Goal: Information Seeking & Learning: Learn about a topic

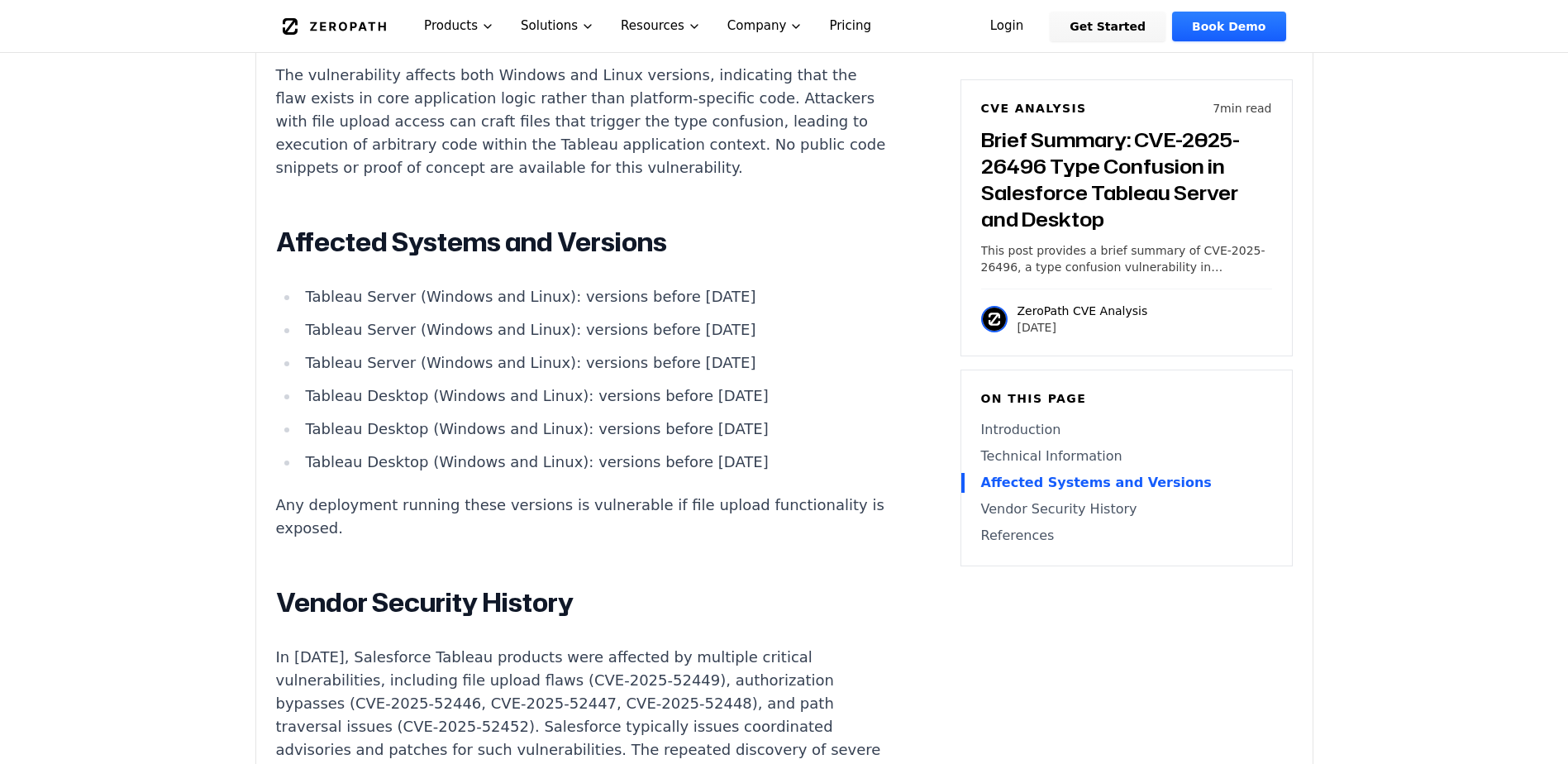
scroll to position [1653, 0]
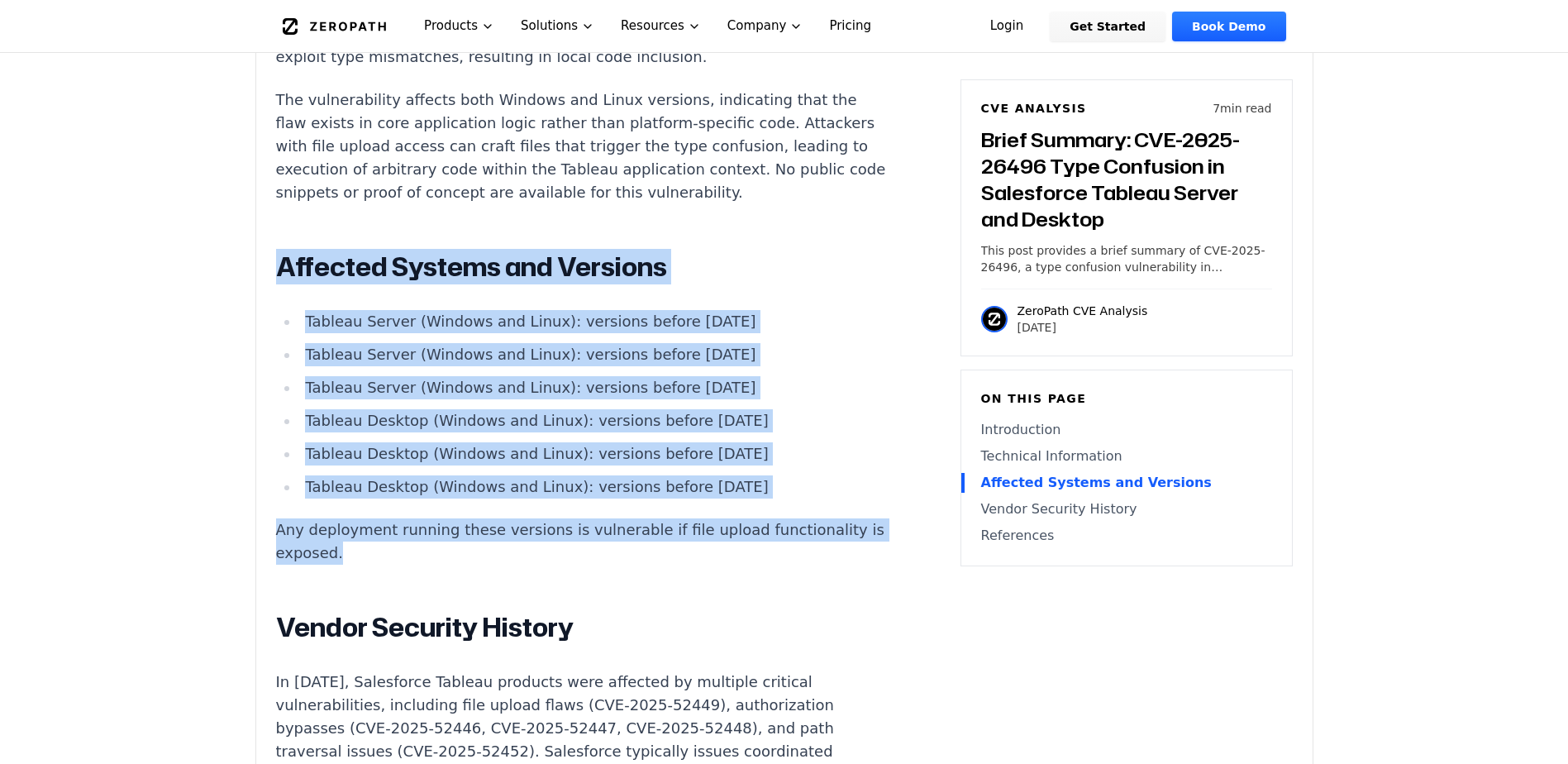
drag, startPoint x: 352, startPoint y: 512, endPoint x: 254, endPoint y: 211, distance: 316.6
click at [255, 211] on div "Experimental AI-Generated Content This CVE analysis is an experimental publicat…" at bounding box center [784, 34] width 1058 height 2202
drag, startPoint x: 254, startPoint y: 211, endPoint x: 334, endPoint y: 228, distance: 81.8
copy div "Affected Systems and Versions Tableau Server (Windows and Linux): versions befo…"
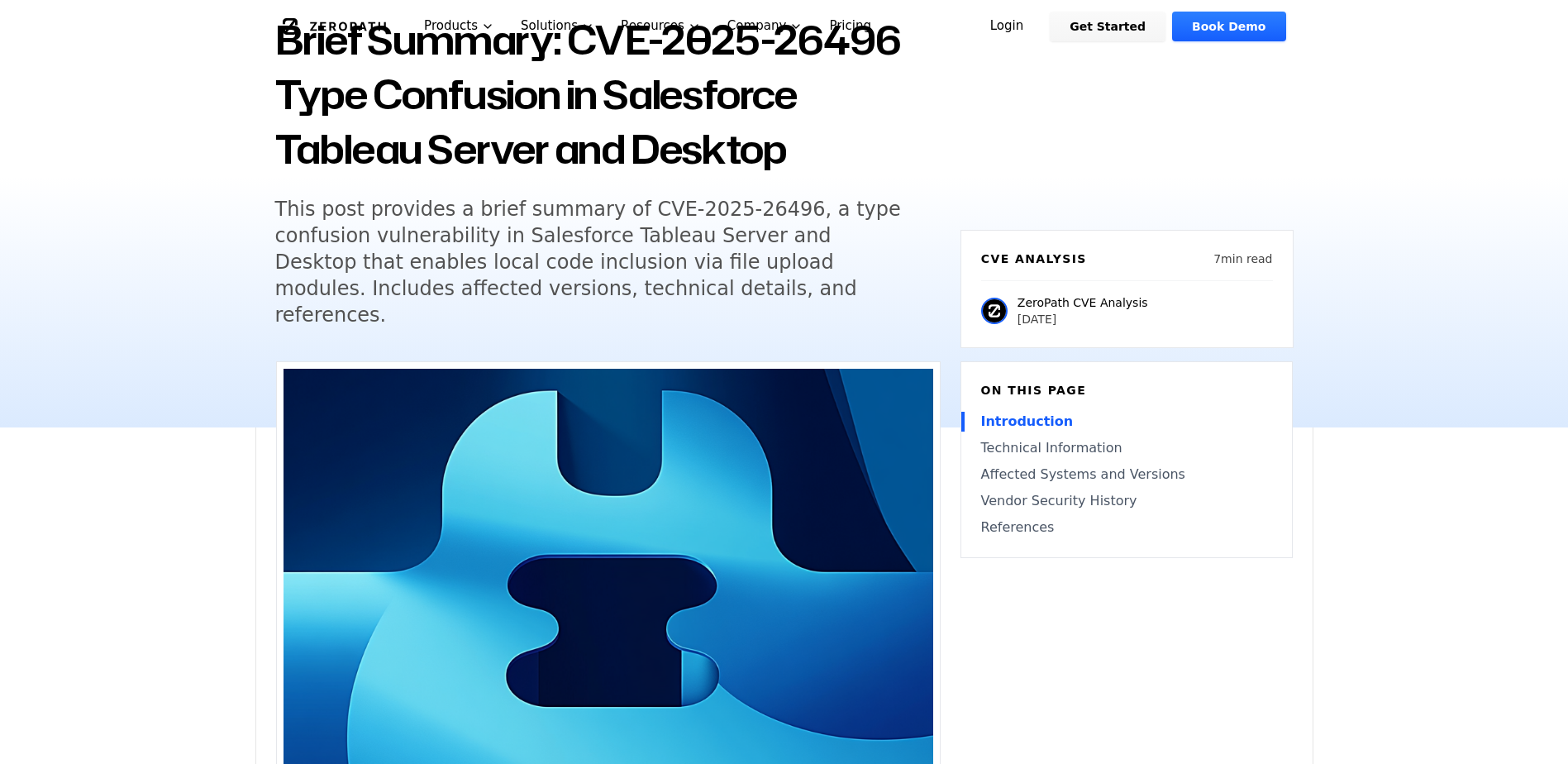
scroll to position [0, 0]
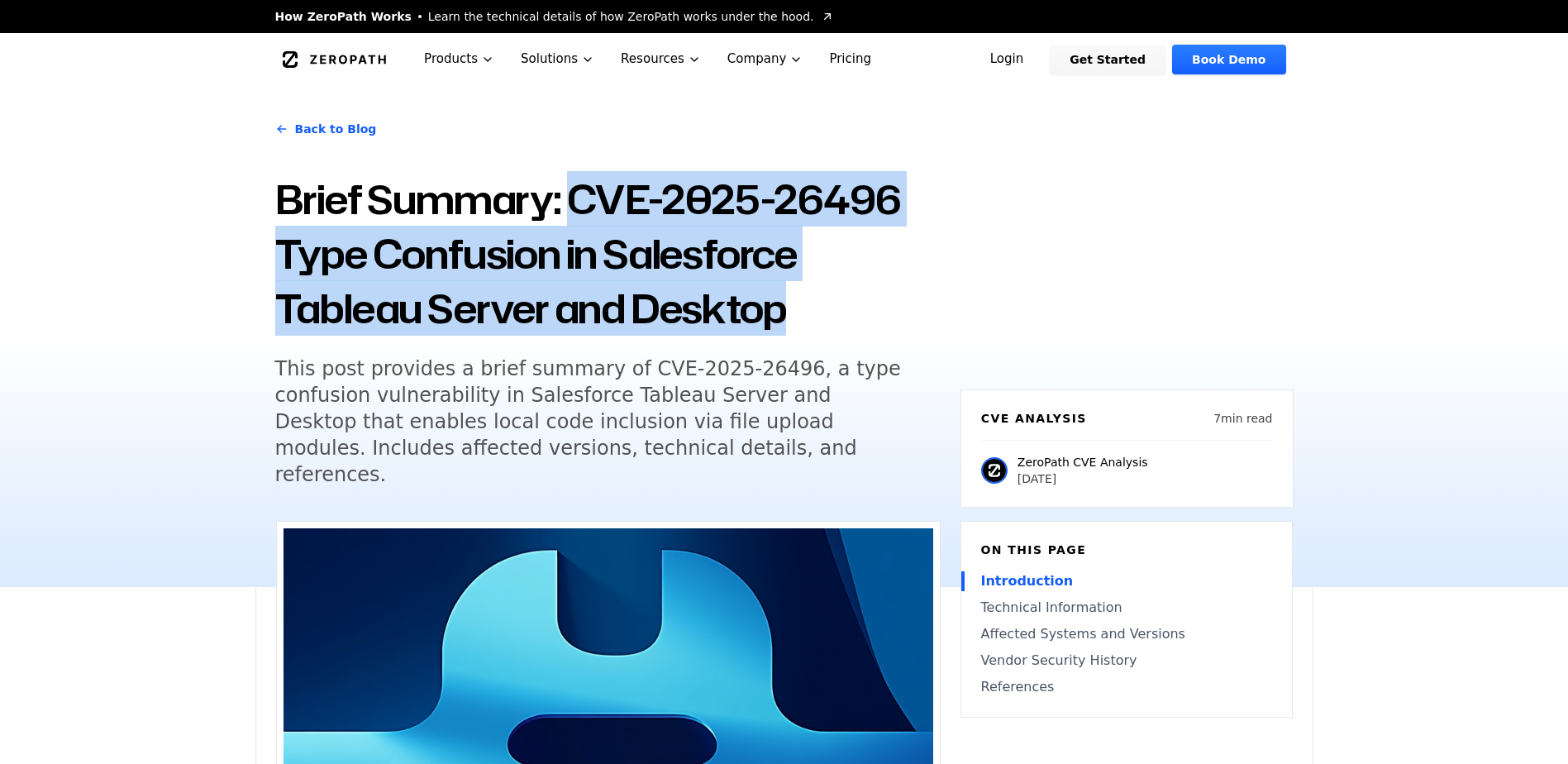
drag, startPoint x: 574, startPoint y: 191, endPoint x: 820, endPoint y: 296, distance: 267.5
click at [820, 296] on h1 "Brief Summary: CVE-2025-26496 Type Confusion in Salesforce Tableau Server and D…" at bounding box center [608, 253] width 665 height 164
drag, startPoint x: 820, startPoint y: 296, endPoint x: 735, endPoint y: 302, distance: 85.2
copy h1 "CVE-2025-26496 Type Confusion in Salesforce Tableau Server and Desktop"
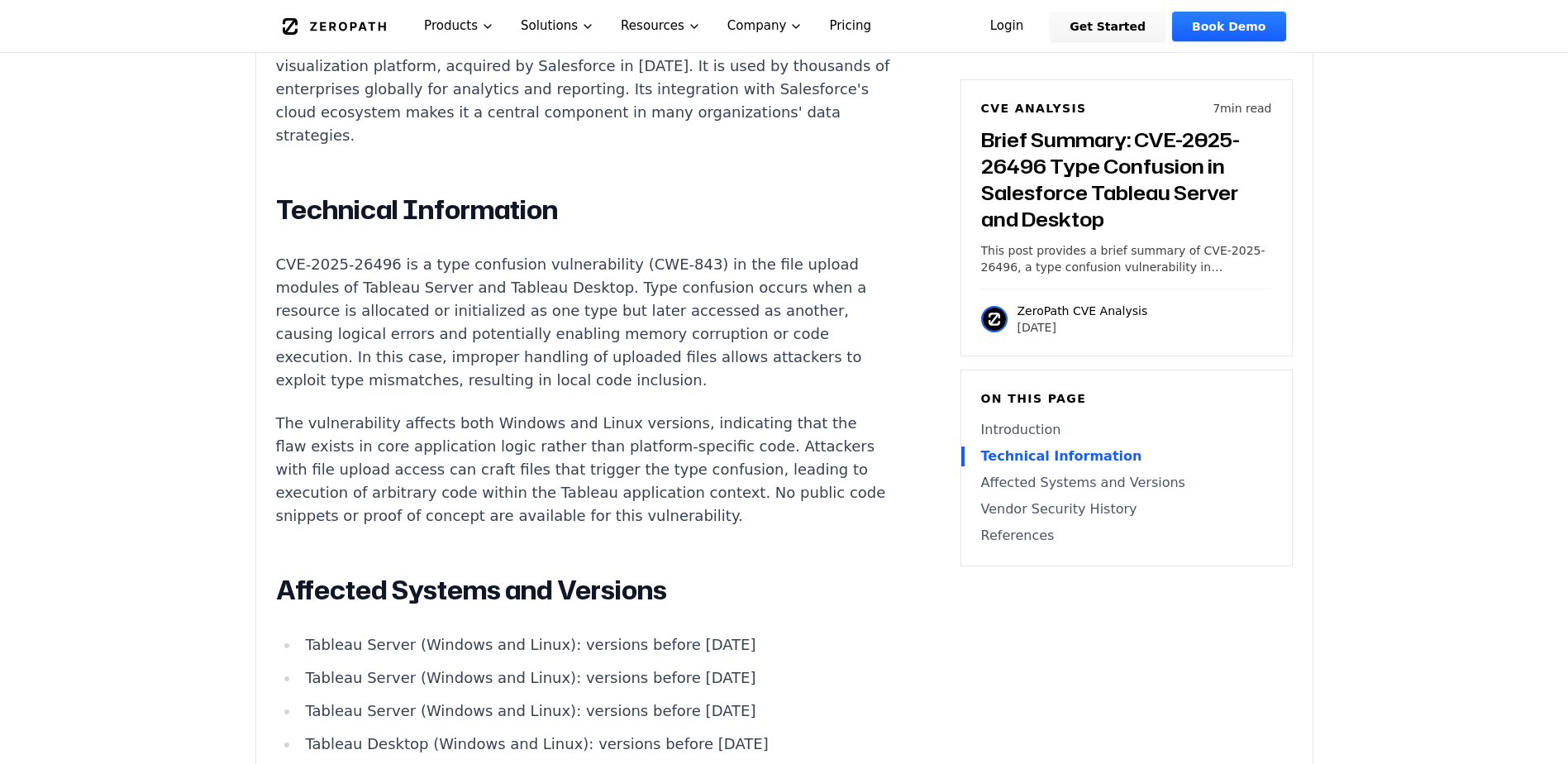
scroll to position [1571, 0]
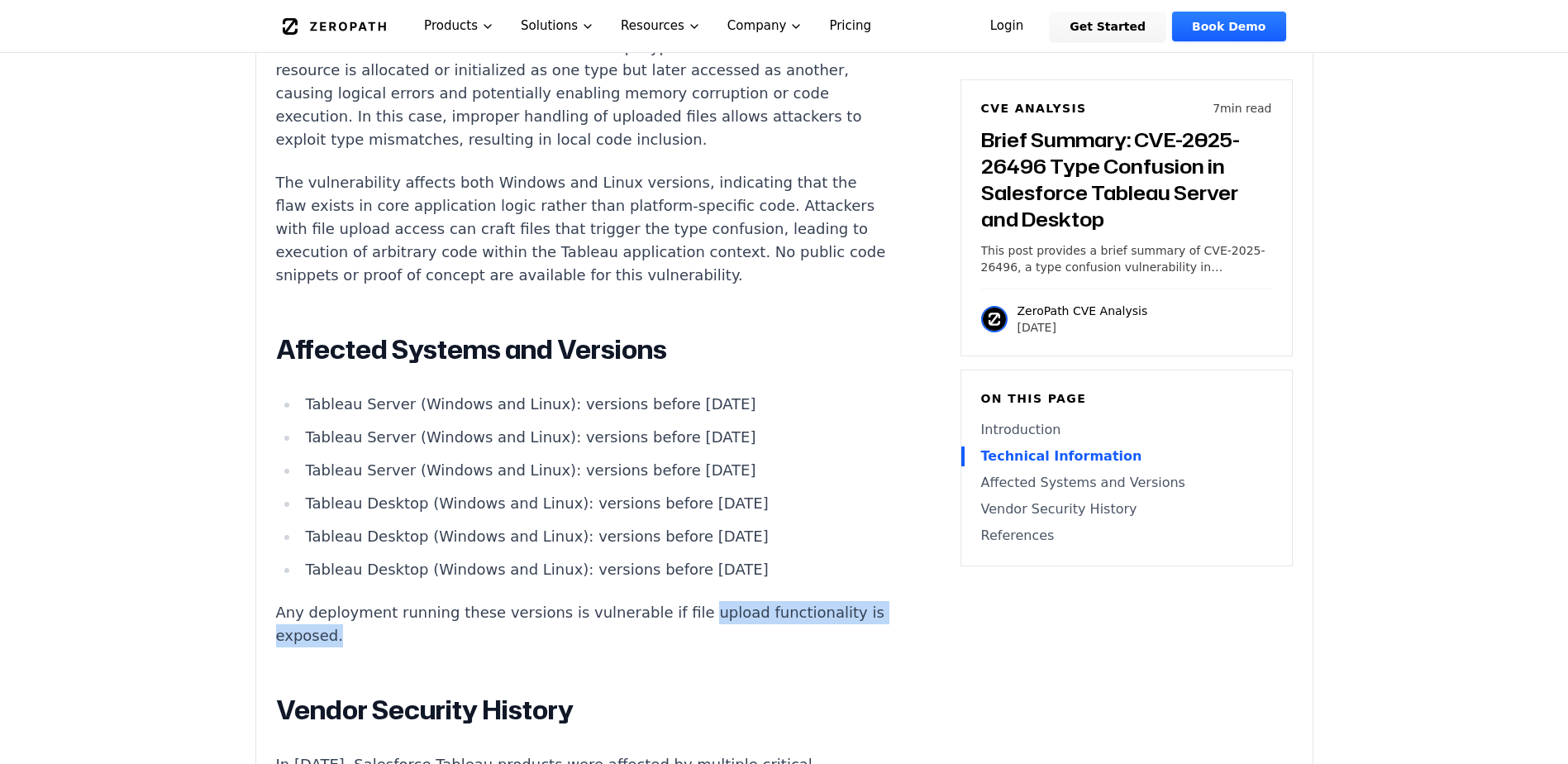
drag, startPoint x: 664, startPoint y: 571, endPoint x: 797, endPoint y: 595, distance: 135.1
click at [797, 595] on article "Introduction Local code inclusion in enterprise analytics platforms can lead to…" at bounding box center [608, 375] width 664 height 1558
copy p "upload functionality is exposed."
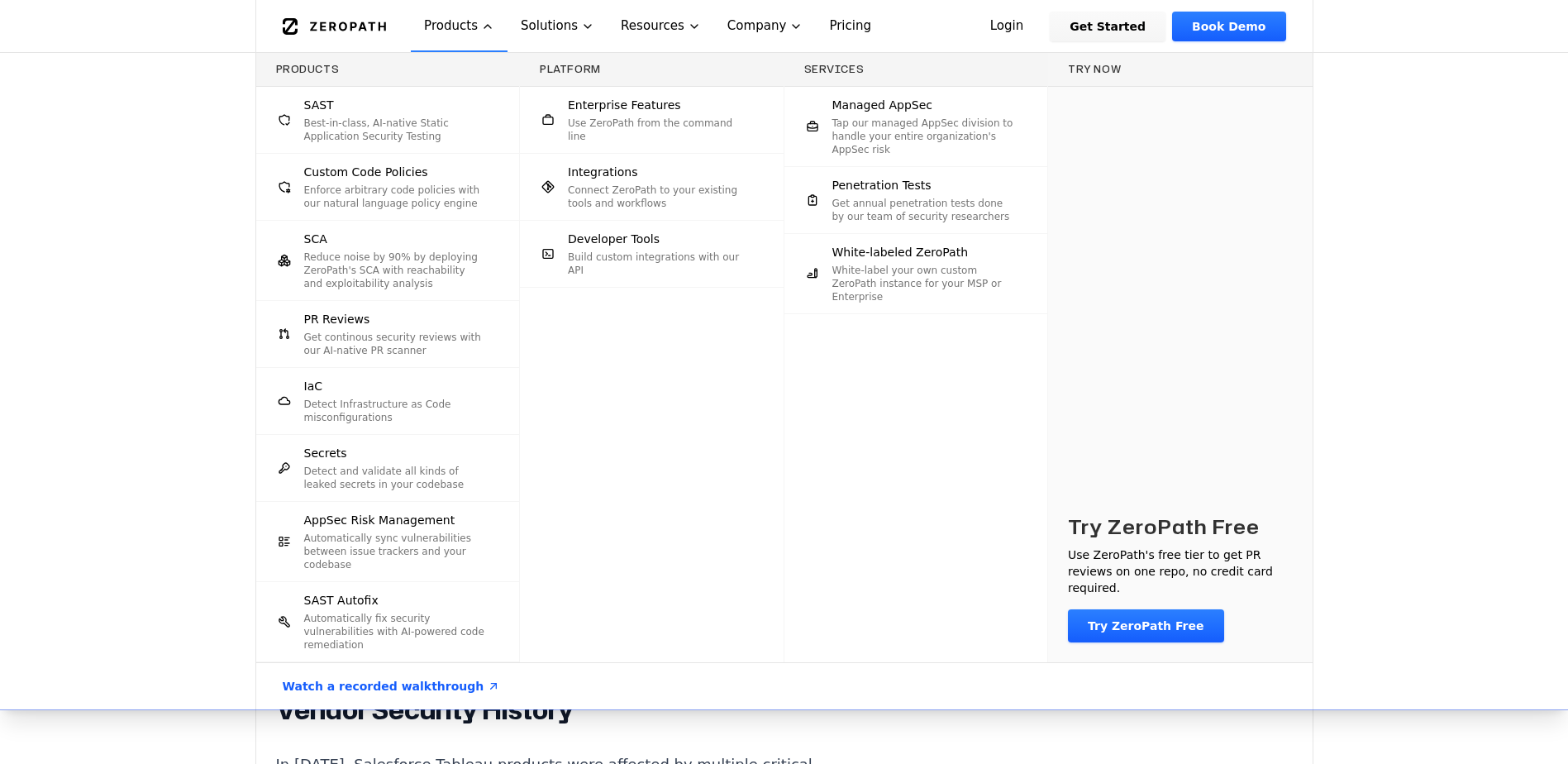
scroll to position [744, 0]
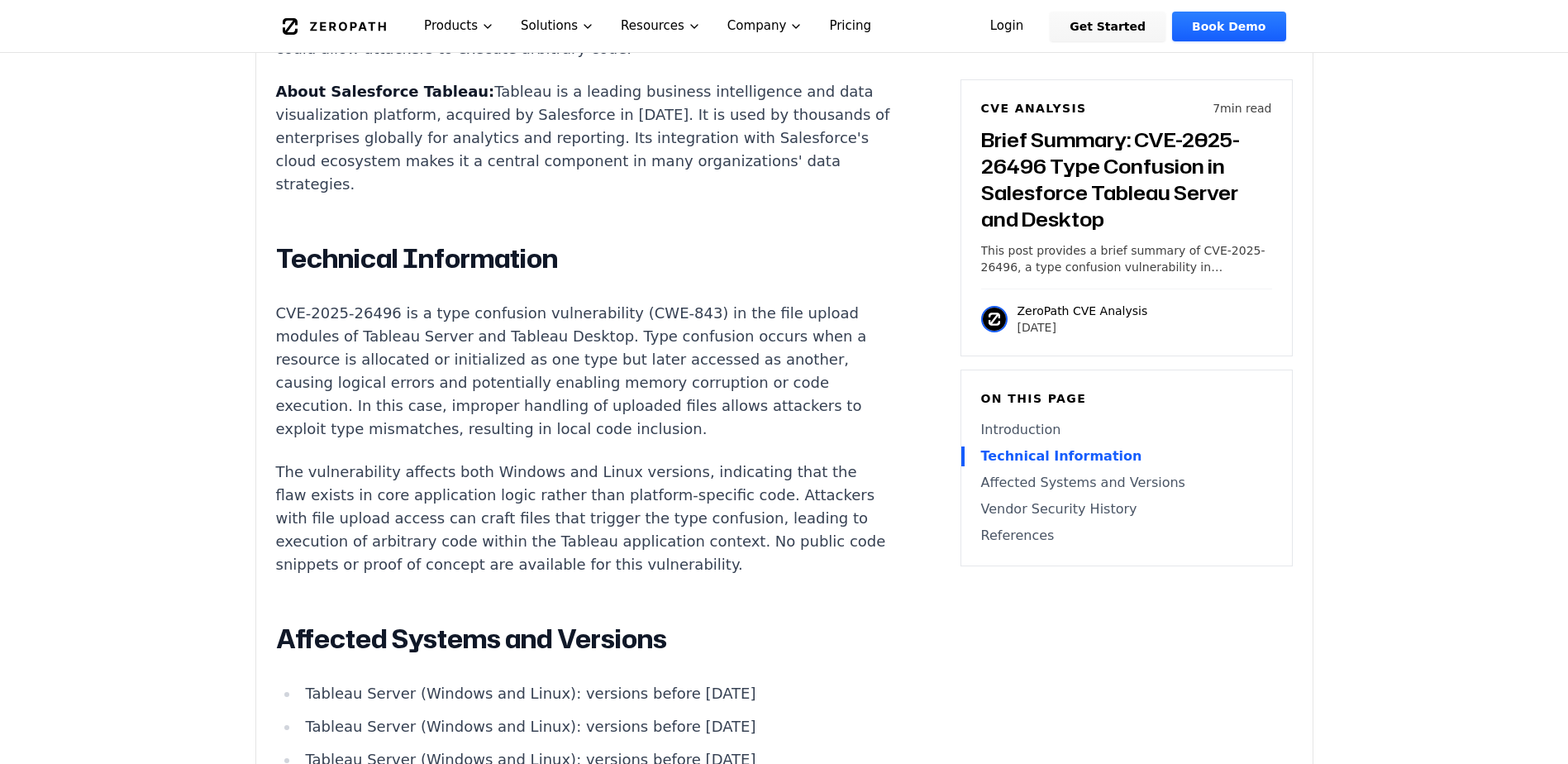
scroll to position [1323, 0]
